Goal: Information Seeking & Learning: Learn about a topic

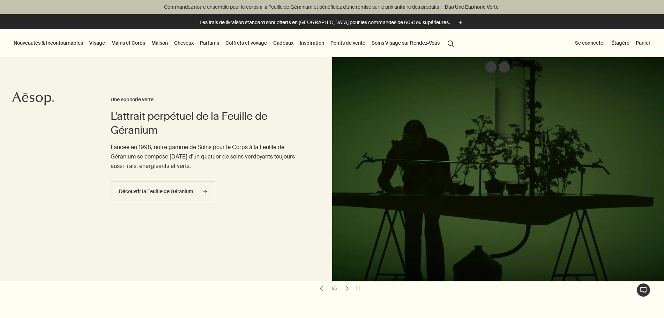
click at [257, 43] on link "Coffrets et voyage" at bounding box center [246, 42] width 44 height 9
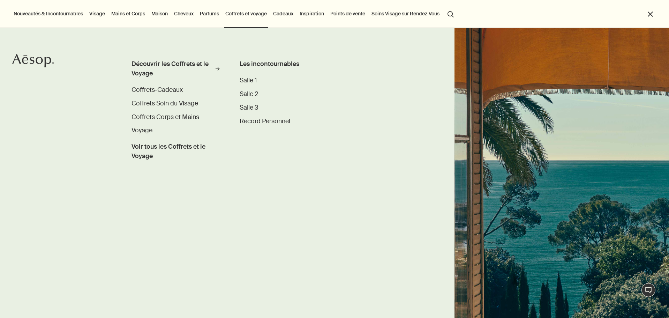
click at [160, 105] on span "Coffrets Soin du Visage" at bounding box center [164, 103] width 67 height 8
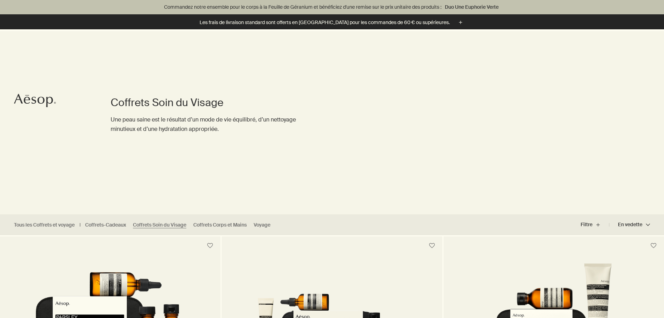
scroll to position [188, 0]
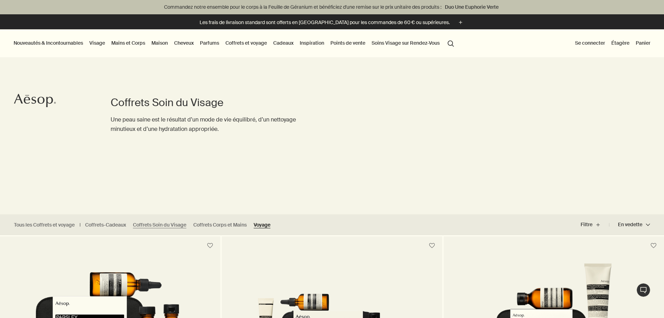
click at [259, 224] on link "Voyage" at bounding box center [262, 224] width 17 height 7
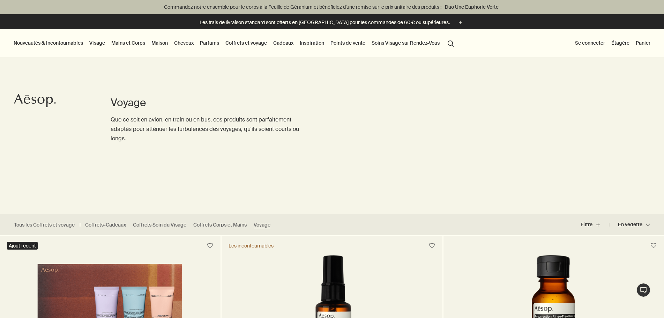
click at [122, 43] on link "Mains et Corps" at bounding box center [128, 42] width 37 height 9
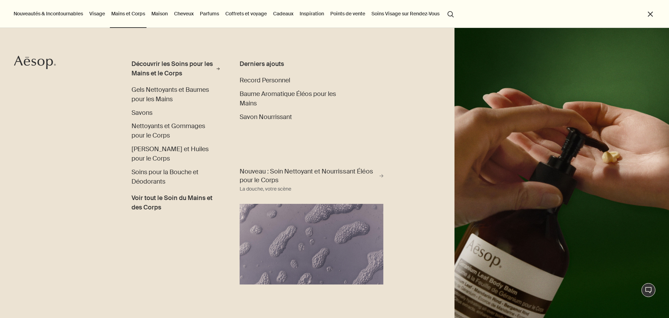
click at [105, 18] on li "Visage Découvrir le Soin du Visage rightArrow Nettoyants et Exfoliants Soins et…" at bounding box center [97, 14] width 18 height 28
click at [103, 16] on link "Visage" at bounding box center [97, 13] width 18 height 9
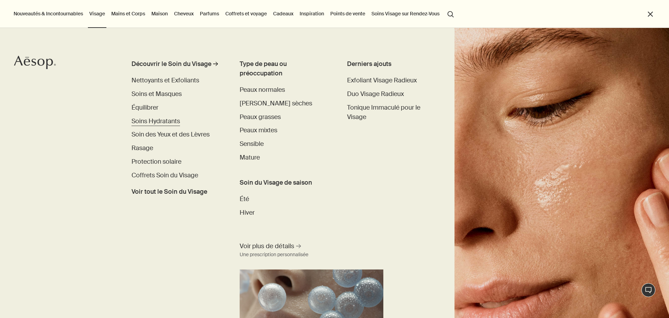
click at [148, 122] on span "Soins Hydratants" at bounding box center [155, 121] width 48 height 8
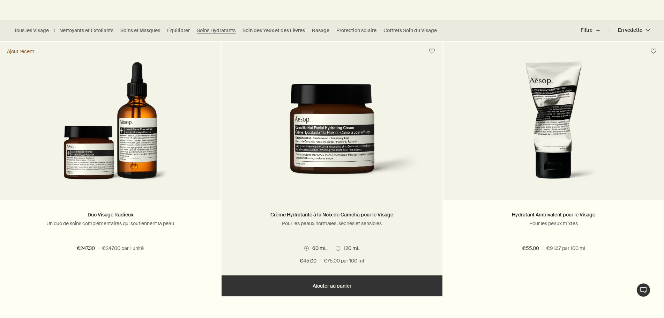
scroll to position [209, 0]
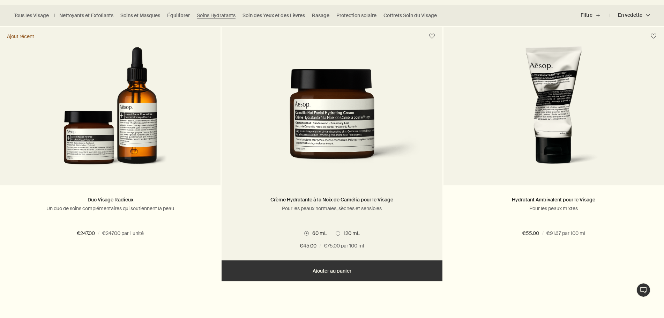
click at [323, 158] on img at bounding box center [332, 122] width 200 height 106
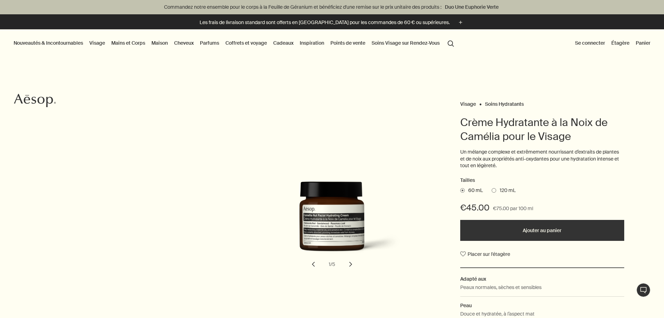
click at [349, 43] on button "Points de vente" at bounding box center [348, 42] width 38 height 9
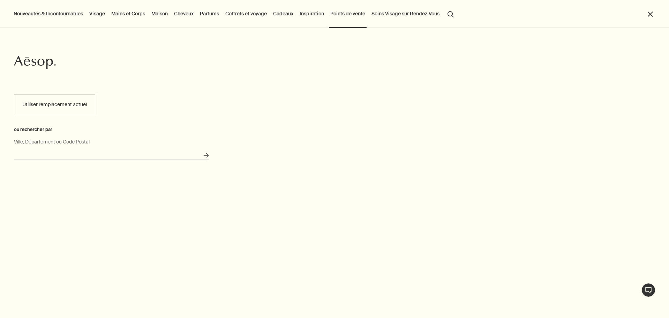
click at [164, 151] on input "Ville, Département ou Code Postal" at bounding box center [111, 154] width 195 height 11
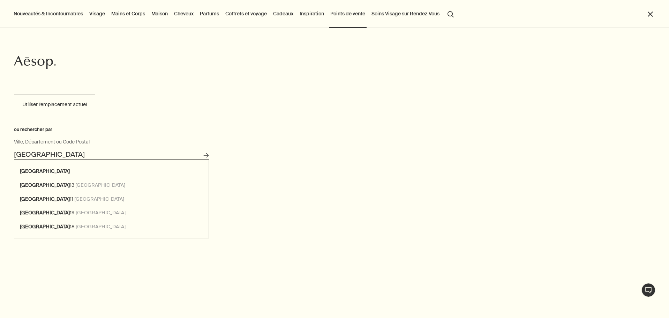
type input "Paris"
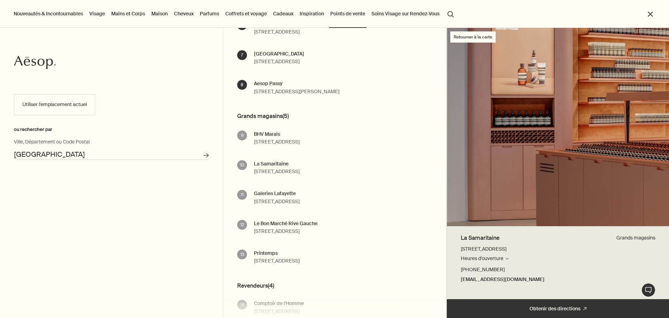
scroll to position [244, 0]
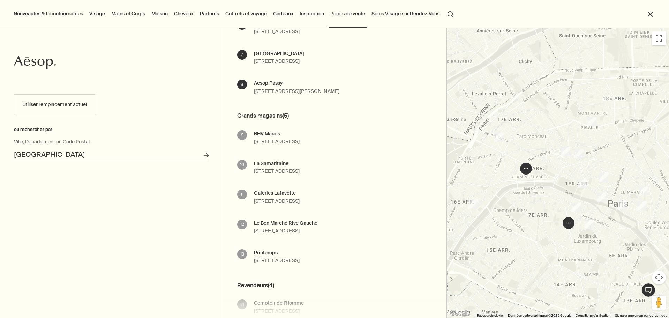
click at [95, 16] on link "Visage" at bounding box center [97, 13] width 18 height 9
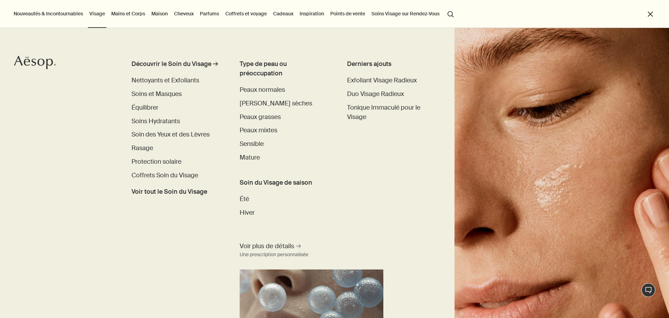
click at [156, 129] on ul "Découvrir le Soin du Visage rightArrow Nettoyants et Exfoliants Soins et Masque…" at bounding box center [175, 127] width 88 height 137
click at [157, 132] on span "Soin des Yeux et des Lèvres" at bounding box center [170, 134] width 78 height 8
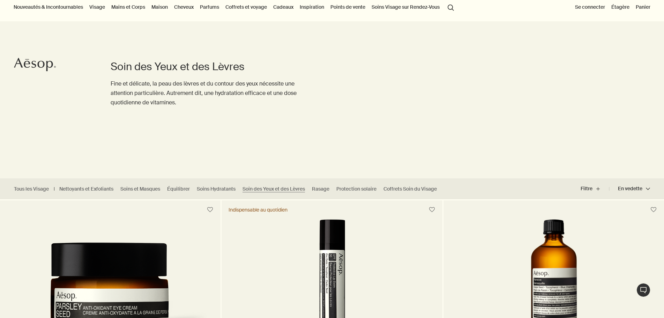
scroll to position [105, 0]
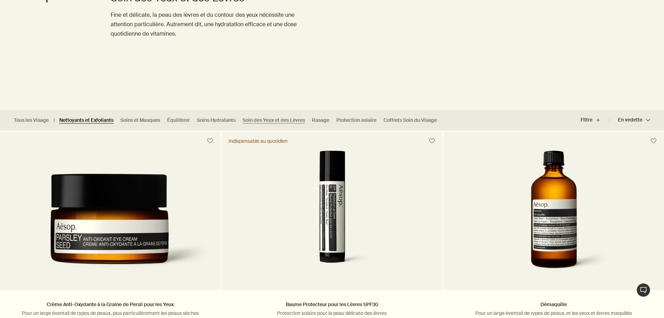
click at [95, 118] on link "Nettoyants et Exfoliants" at bounding box center [86, 120] width 54 height 7
